Goal: Task Accomplishment & Management: Complete application form

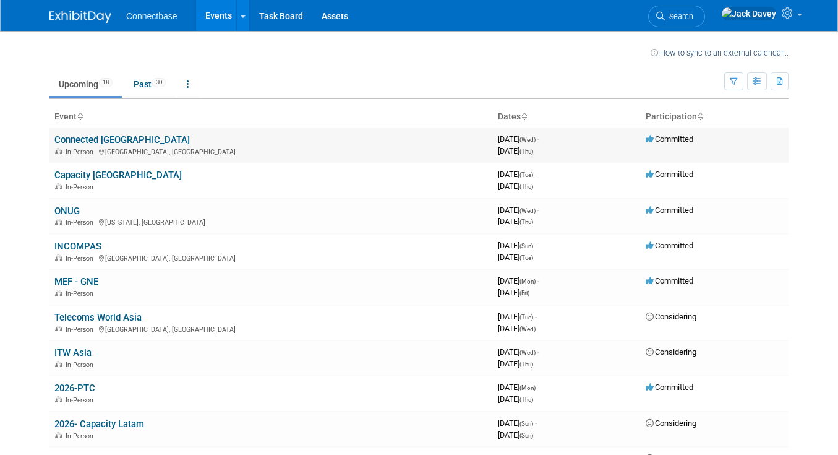
click at [100, 144] on link "Connected [GEOGRAPHIC_DATA]" at bounding box center [121, 139] width 135 height 11
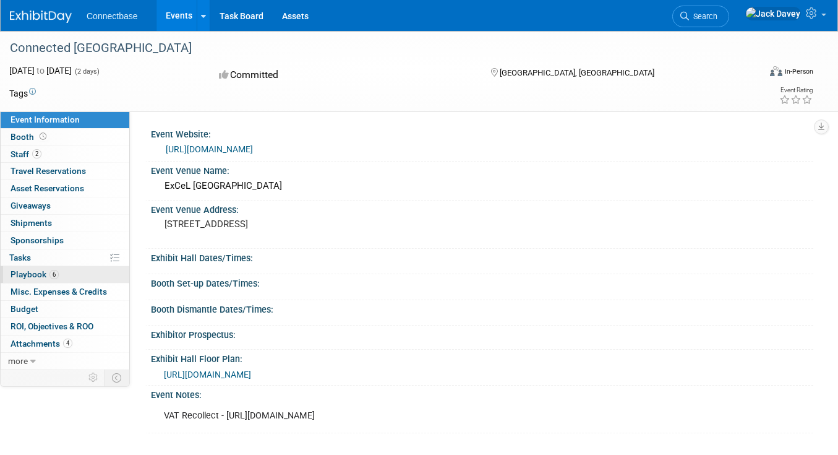
click at [70, 277] on link "6 Playbook 6" at bounding box center [65, 274] width 129 height 17
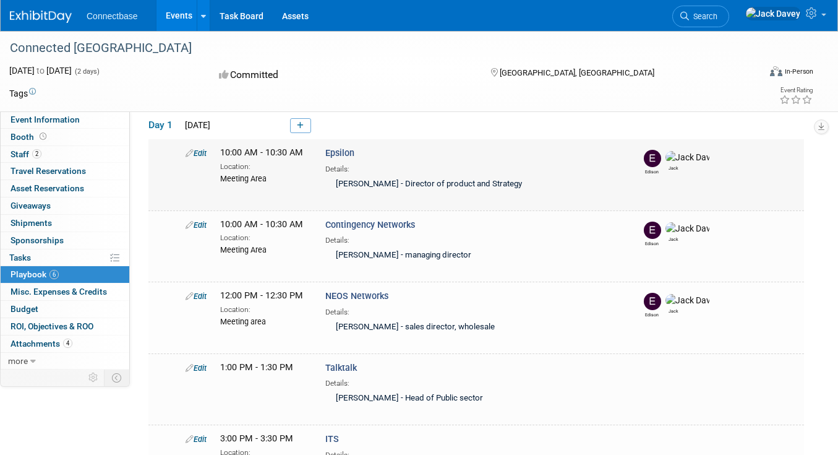
scroll to position [56, 0]
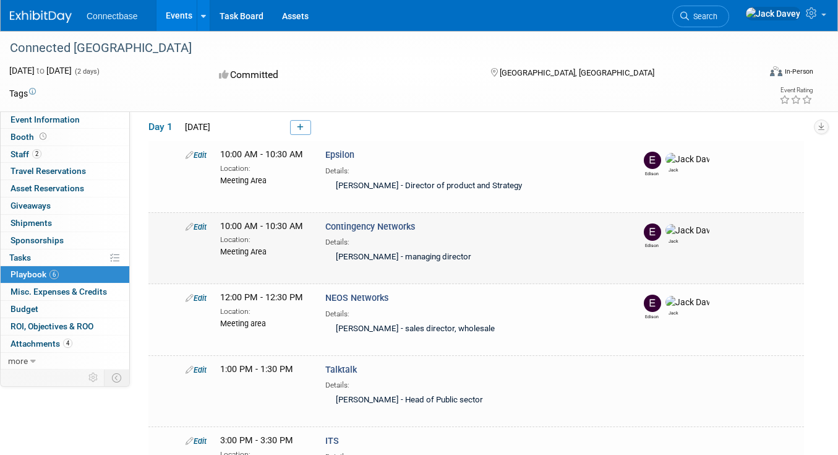
click at [188, 228] on icon at bounding box center [190, 227] width 8 height 8
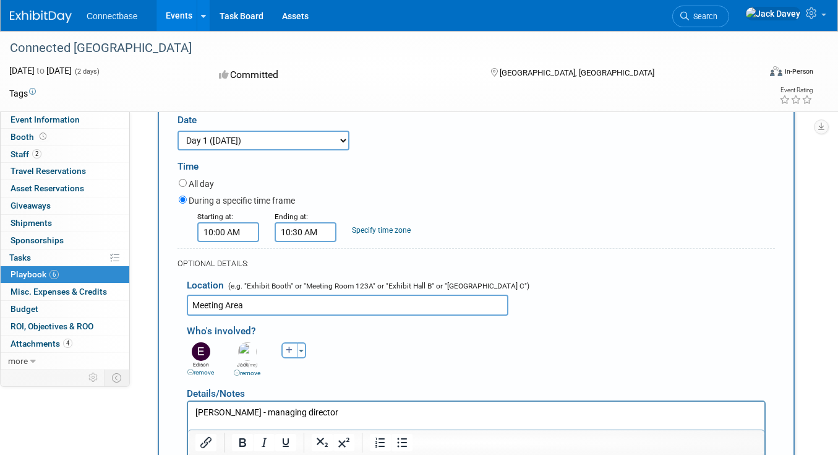
scroll to position [240, 0]
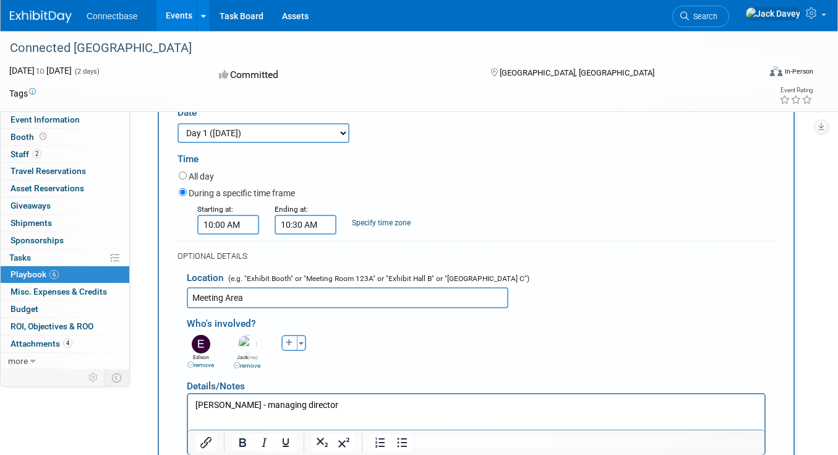
click at [241, 235] on form "Description (e.g. "Booth Duty" or "Meeting" or "Technical Demo" or "Work the Fl…" at bounding box center [477, 305] width 598 height 502
click at [241, 225] on input "10:00 AM" at bounding box center [228, 225] width 62 height 20
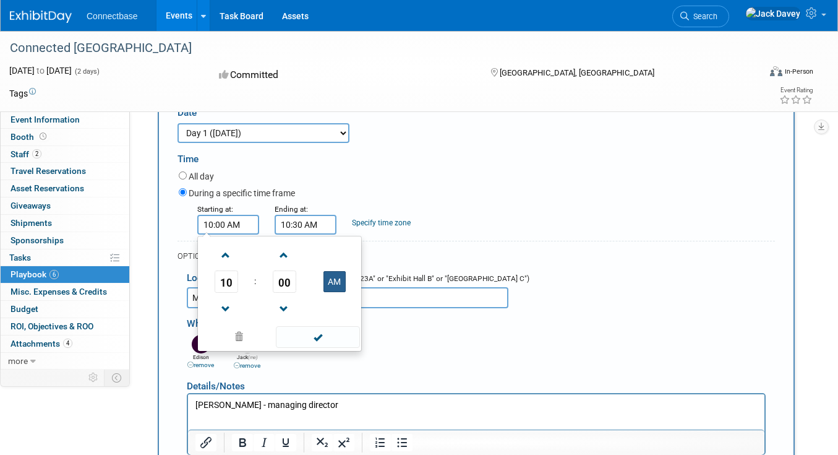
click at [340, 273] on button "AM" at bounding box center [335, 281] width 22 height 21
click at [225, 296] on link at bounding box center [227, 309] width 24 height 32
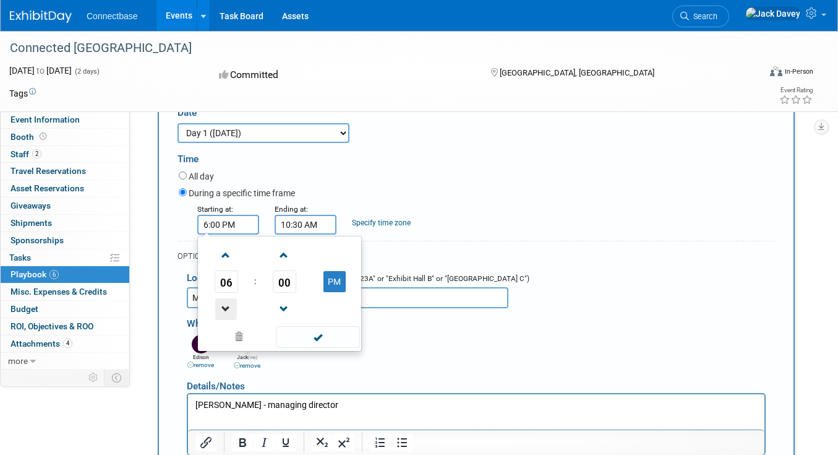
click at [225, 302] on span at bounding box center [226, 309] width 22 height 22
type input "4:00 PM"
click at [415, 183] on div "All day" at bounding box center [477, 177] width 596 height 17
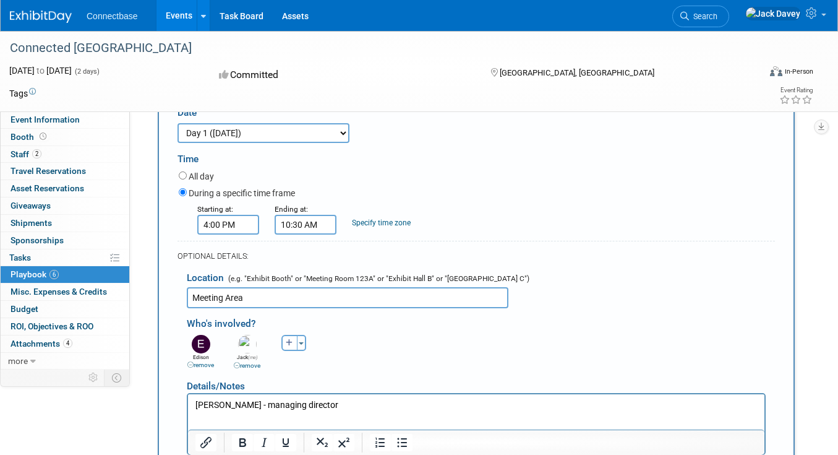
click at [311, 236] on form "Description (e.g. "Booth Duty" or "Meeting" or "Technical Demo" or "Work the Fl…" at bounding box center [477, 305] width 598 height 502
click at [311, 228] on input "10:30 AM" at bounding box center [306, 225] width 62 height 20
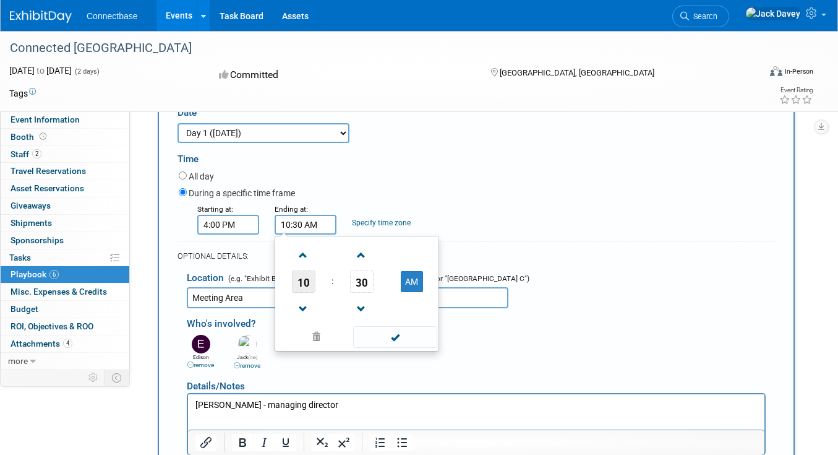
click at [308, 290] on span "10" at bounding box center [304, 281] width 24 height 22
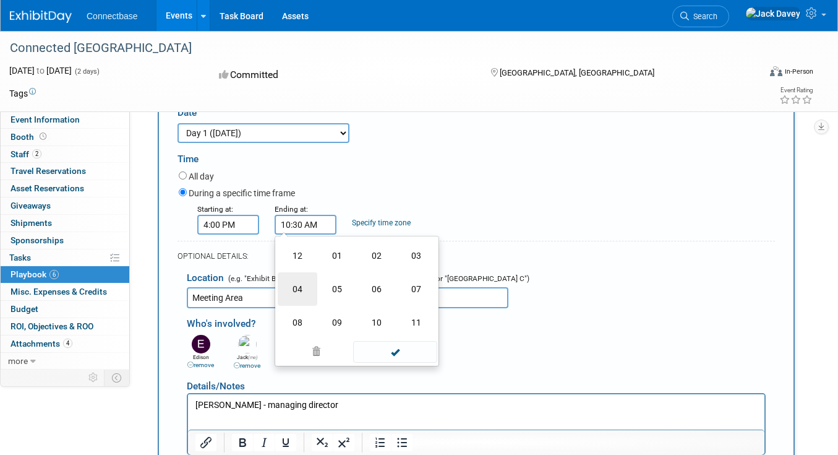
click at [304, 291] on td "04" at bounding box center [298, 288] width 40 height 33
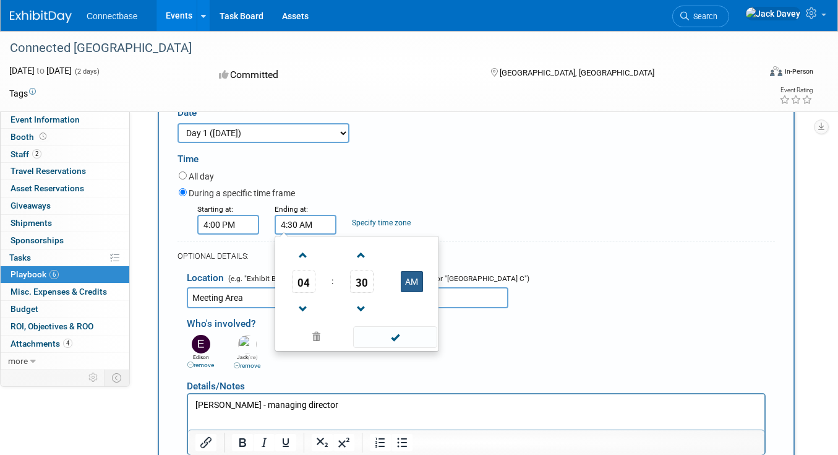
click at [413, 277] on button "AM" at bounding box center [412, 281] width 22 height 21
type input "4:30 PM"
click at [405, 324] on td at bounding box center [395, 336] width 84 height 24
click at [405, 329] on span at bounding box center [395, 337] width 84 height 22
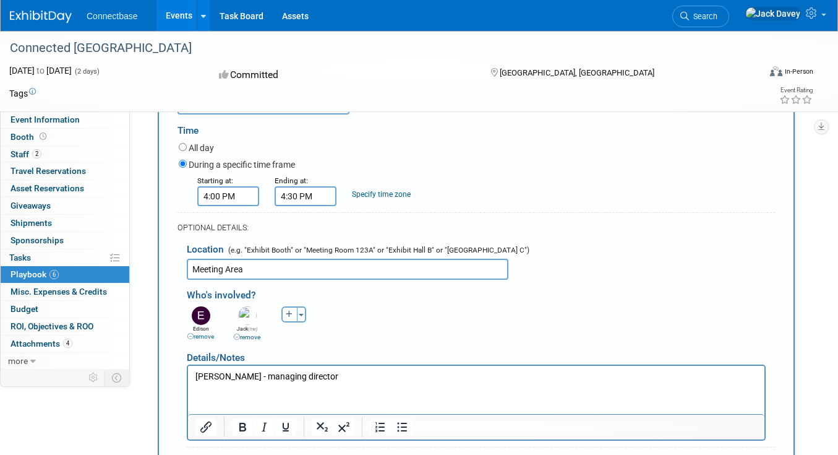
scroll to position [386, 0]
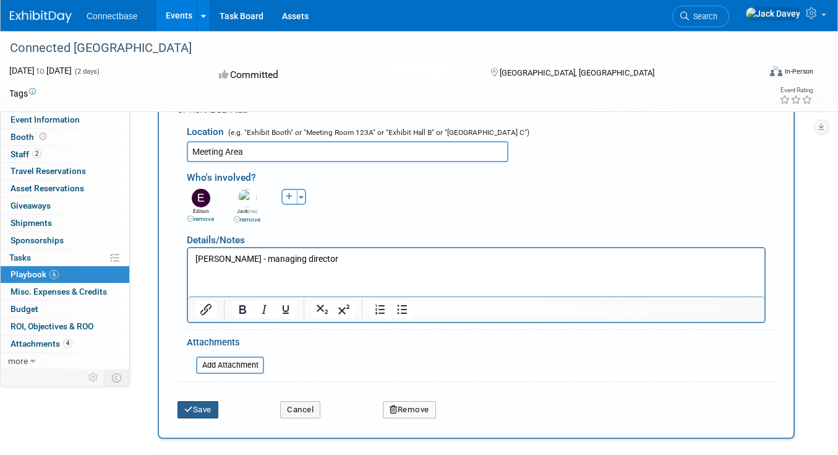
click at [197, 415] on button "Save" at bounding box center [198, 409] width 41 height 17
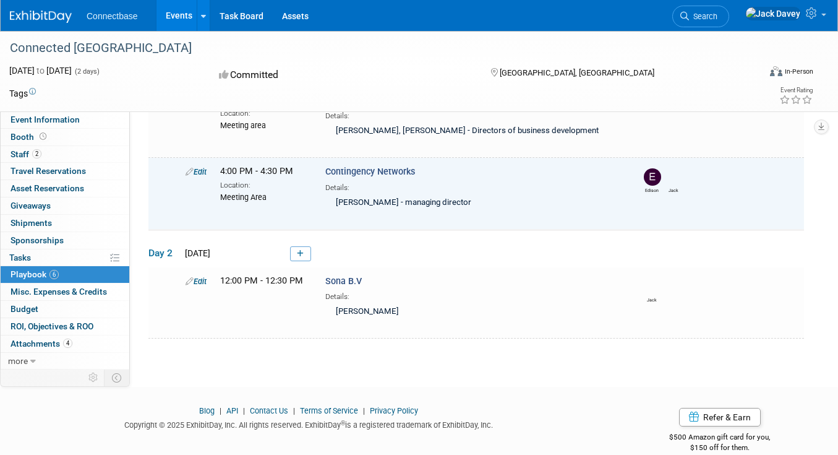
scroll to position [0, 0]
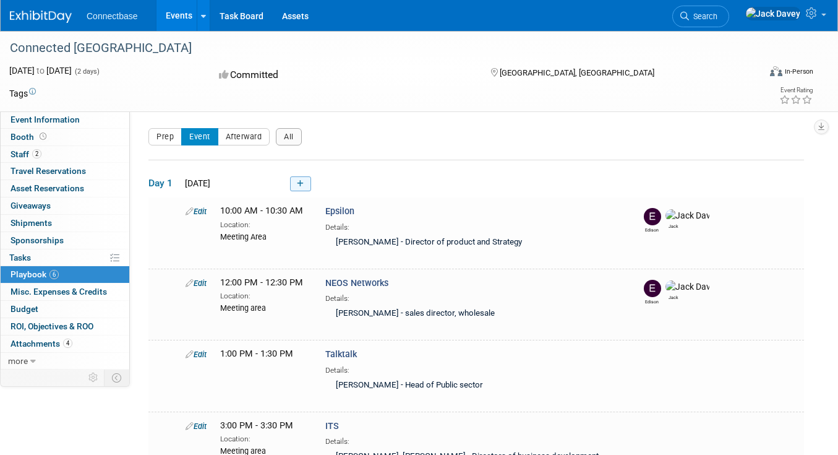
click at [301, 180] on icon at bounding box center [300, 183] width 7 height 7
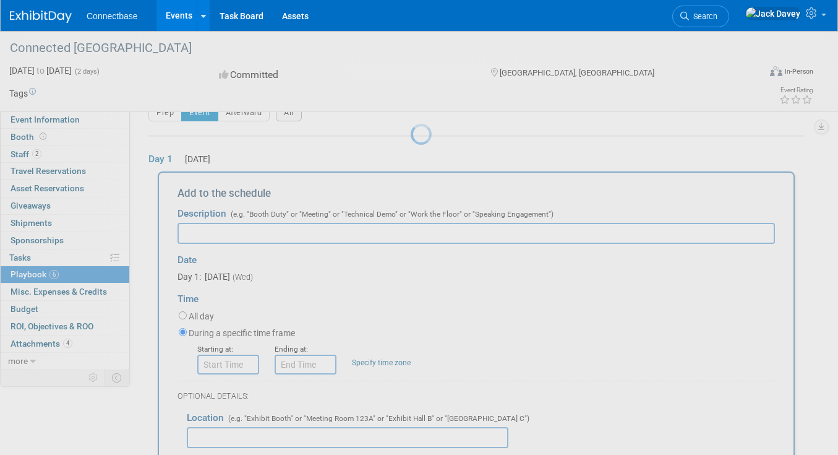
scroll to position [41, 0]
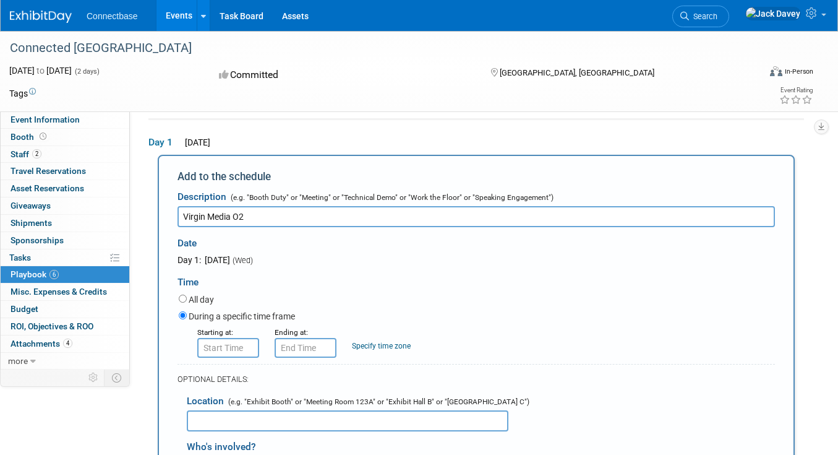
type input "Virgin Media O2"
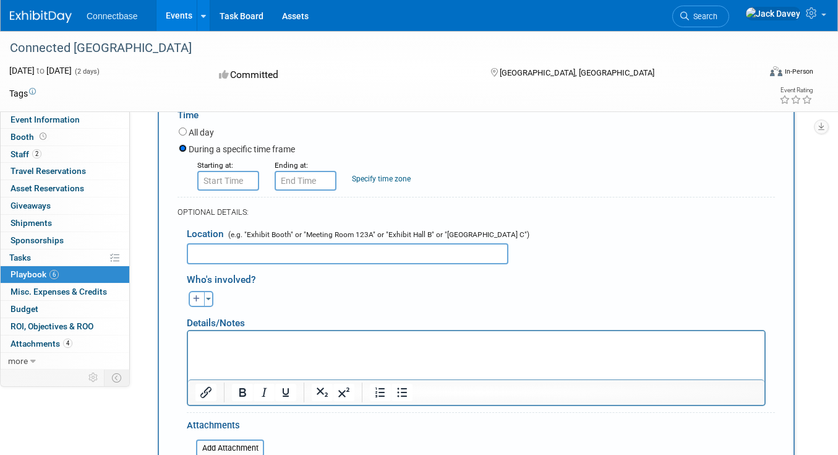
scroll to position [208, 0]
click at [232, 173] on input "8:00 AM" at bounding box center [228, 180] width 62 height 20
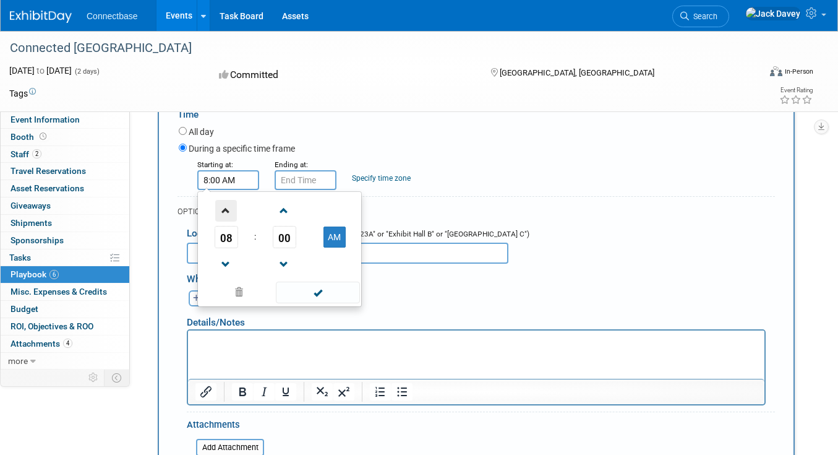
click at [225, 208] on span at bounding box center [226, 211] width 22 height 22
click at [222, 207] on span at bounding box center [226, 211] width 22 height 22
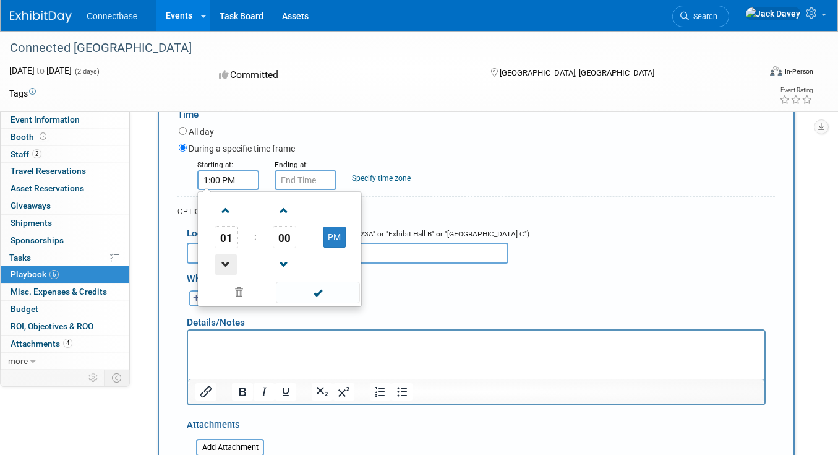
click at [222, 256] on span at bounding box center [226, 265] width 22 height 22
click at [225, 226] on span "12" at bounding box center [227, 237] width 24 height 22
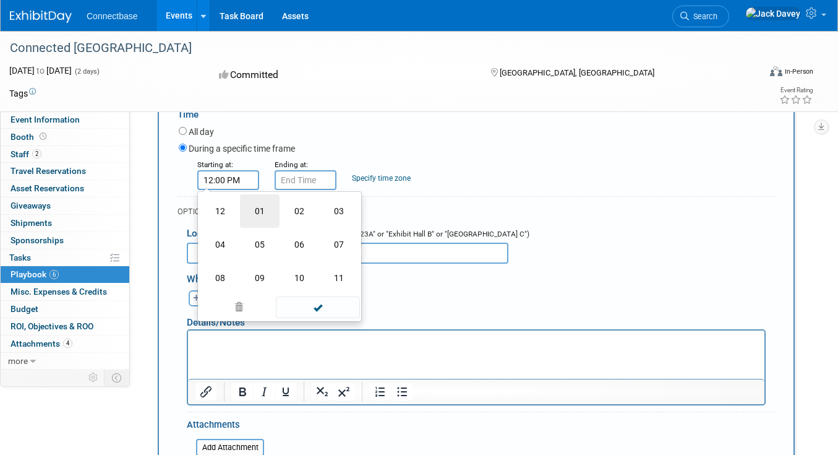
click at [260, 213] on td "01" at bounding box center [260, 210] width 40 height 33
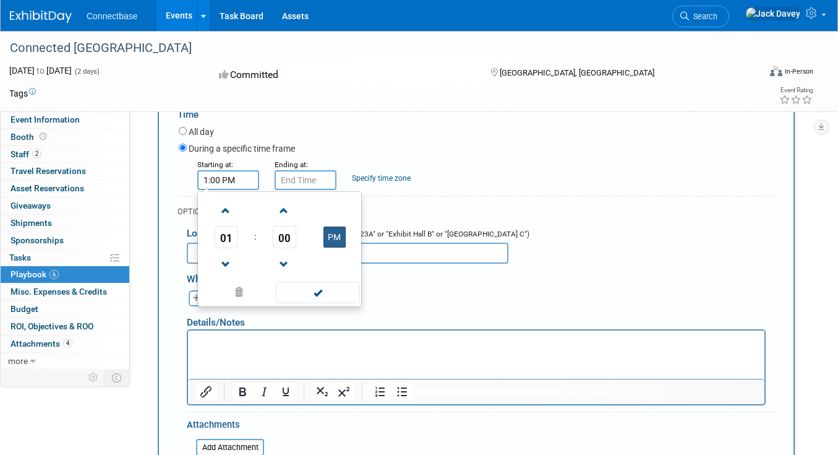
click at [330, 234] on button "PM" at bounding box center [335, 236] width 22 height 21
click at [337, 233] on button "AM" at bounding box center [335, 236] width 22 height 21
type input "1:00 PM"
click at [317, 288] on span at bounding box center [318, 292] width 84 height 22
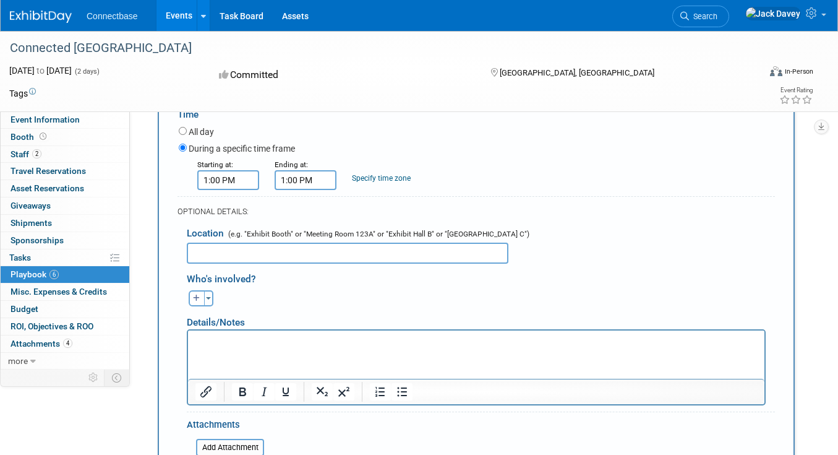
click at [316, 179] on input "1:00 PM" at bounding box center [306, 180] width 62 height 20
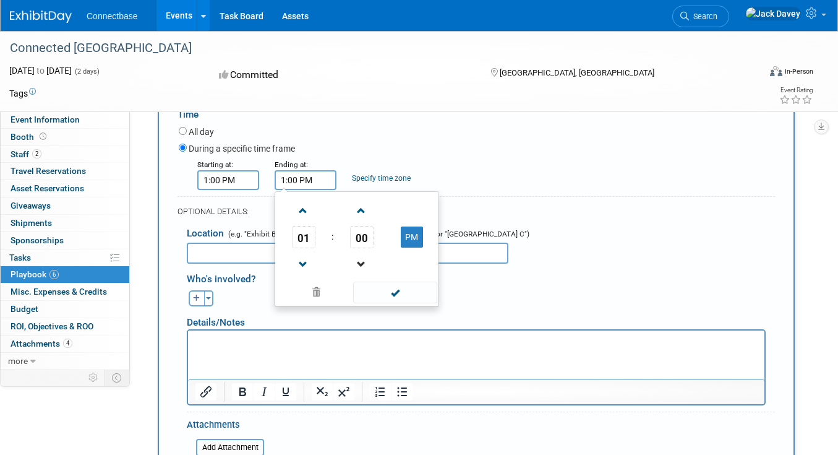
click at [356, 251] on link at bounding box center [362, 264] width 24 height 32
click at [368, 238] on span "59" at bounding box center [362, 237] width 24 height 22
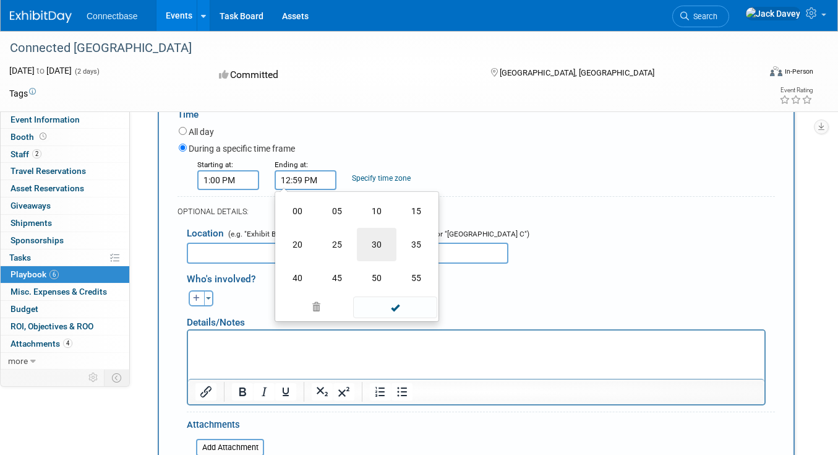
click at [374, 238] on td "30" at bounding box center [377, 244] width 40 height 33
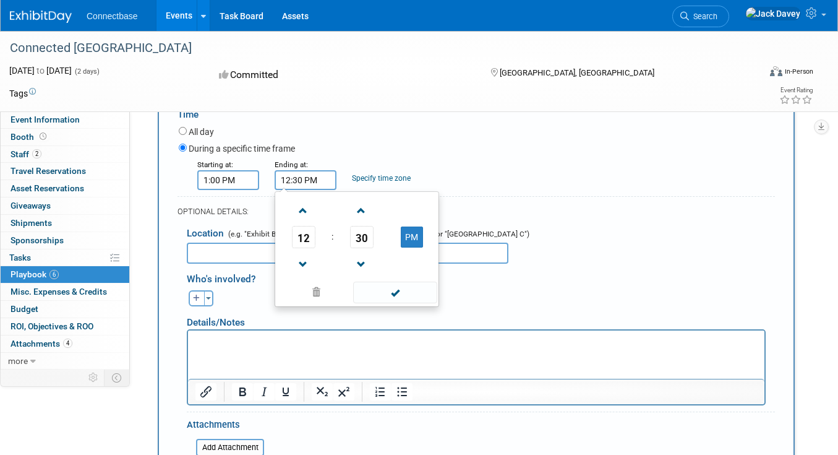
click at [458, 194] on form "Description (e.g. "Booth Duty" or "Meeting" or "Technical Demo" or "Work the Fl…" at bounding box center [477, 262] width 598 height 490
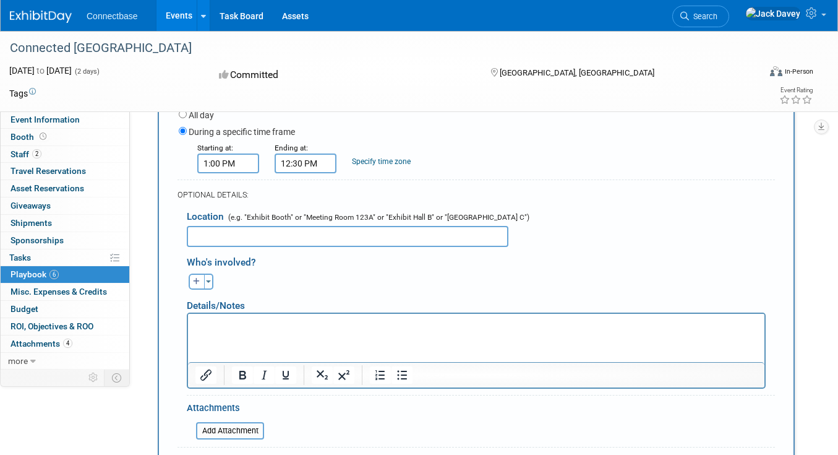
scroll to position [225, 0]
click at [286, 149] on small "Ending at:" at bounding box center [291, 148] width 33 height 9
click at [291, 157] on input "12:30 PM" at bounding box center [306, 164] width 62 height 20
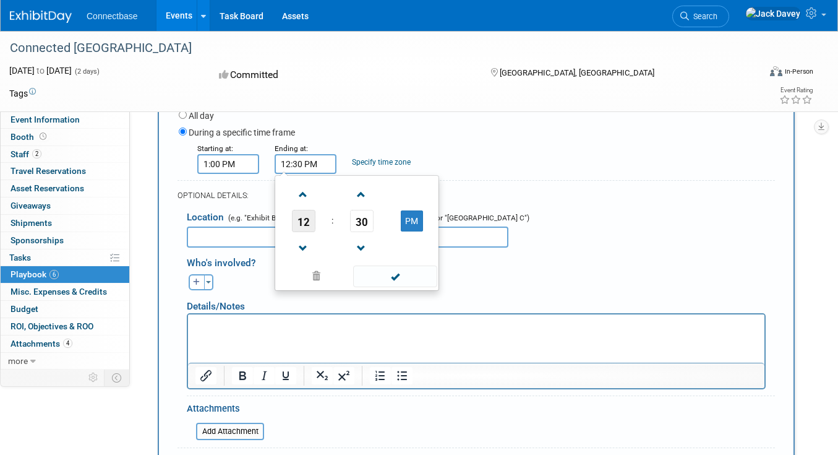
click at [303, 213] on span "12" at bounding box center [304, 221] width 24 height 22
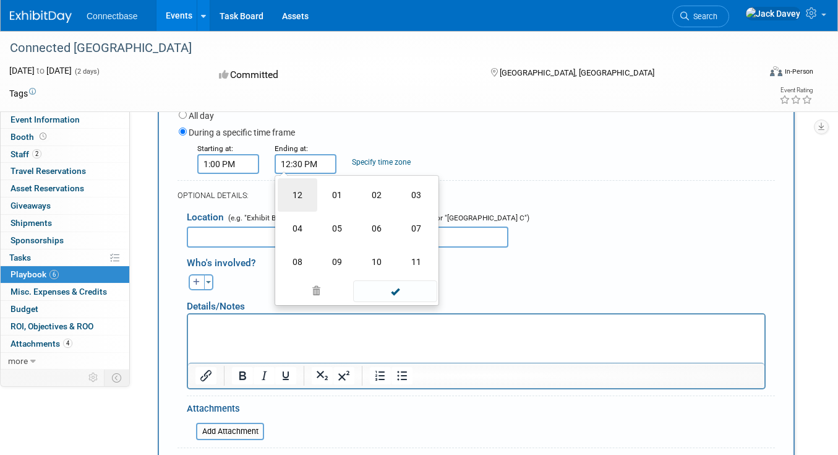
click at [294, 189] on td "12" at bounding box center [298, 194] width 40 height 33
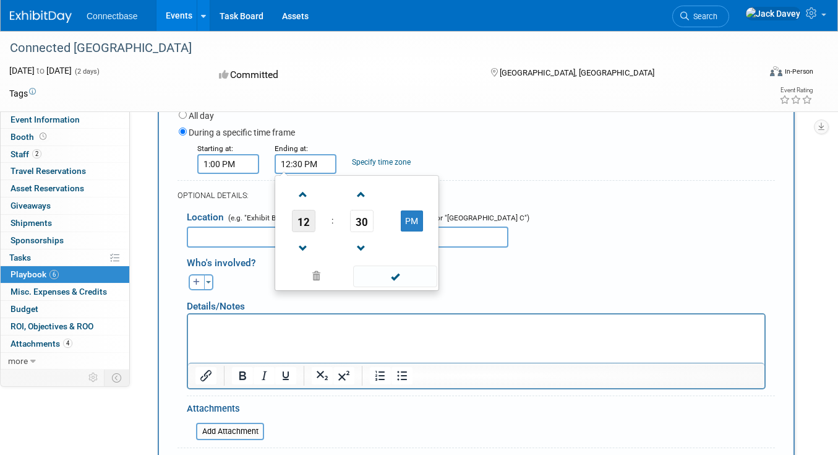
click at [297, 212] on span "12" at bounding box center [304, 221] width 24 height 22
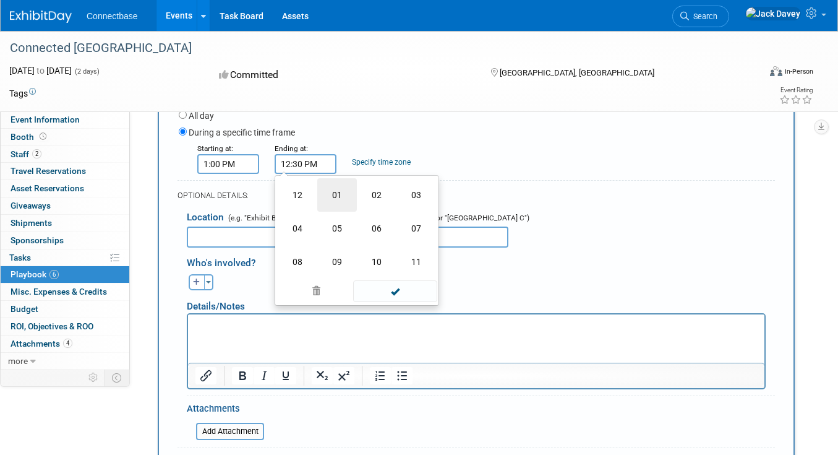
click at [322, 201] on td "01" at bounding box center [337, 194] width 40 height 33
type input "1:30 PM"
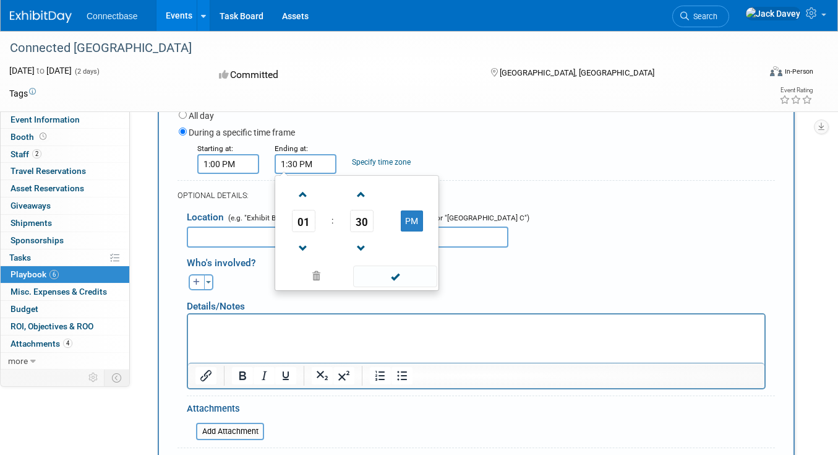
click at [404, 134] on div "During a specific time frame" at bounding box center [477, 133] width 596 height 17
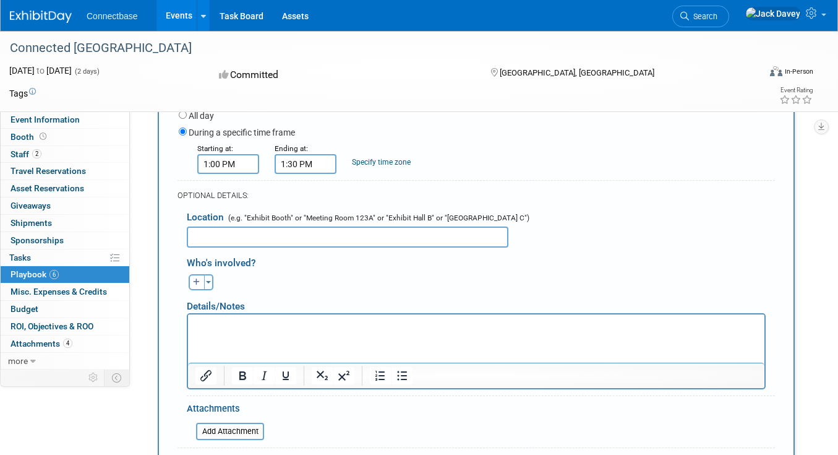
click at [264, 329] on p "Rich Text Area. Press ALT-0 for help." at bounding box center [476, 325] width 562 height 12
click at [264, 240] on input "text" at bounding box center [348, 236] width 322 height 21
type input "Meeting Area"
click at [217, 328] on p "Rich Text Area. Press ALT-0 for help." at bounding box center [476, 325] width 562 height 12
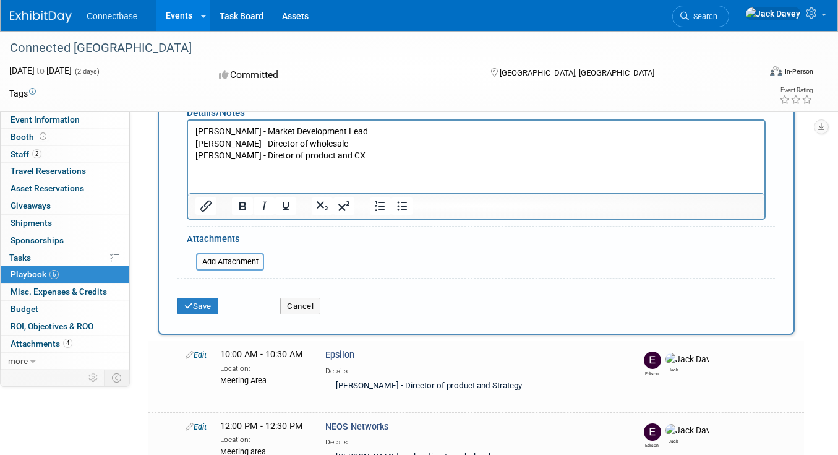
scroll to position [431, 0]
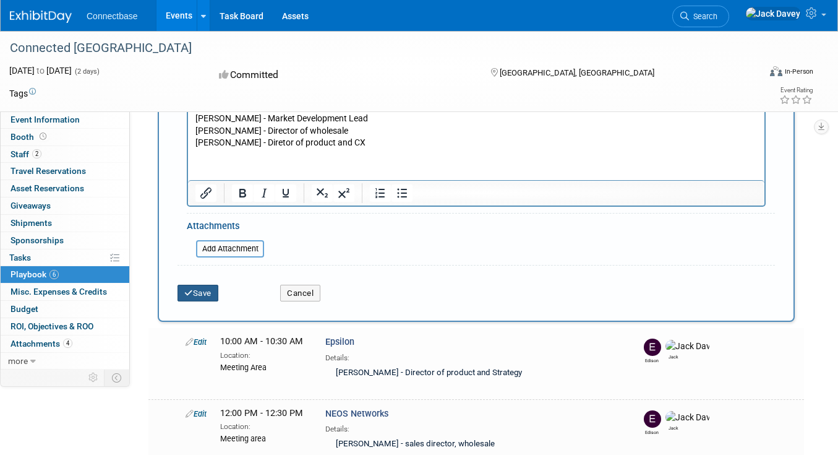
click at [210, 299] on button "Save" at bounding box center [198, 293] width 41 height 17
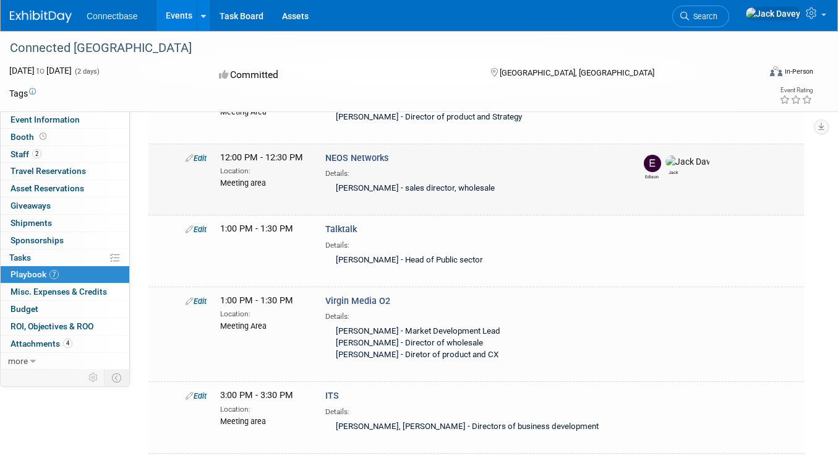
scroll to position [0, 0]
